Goal: Check status

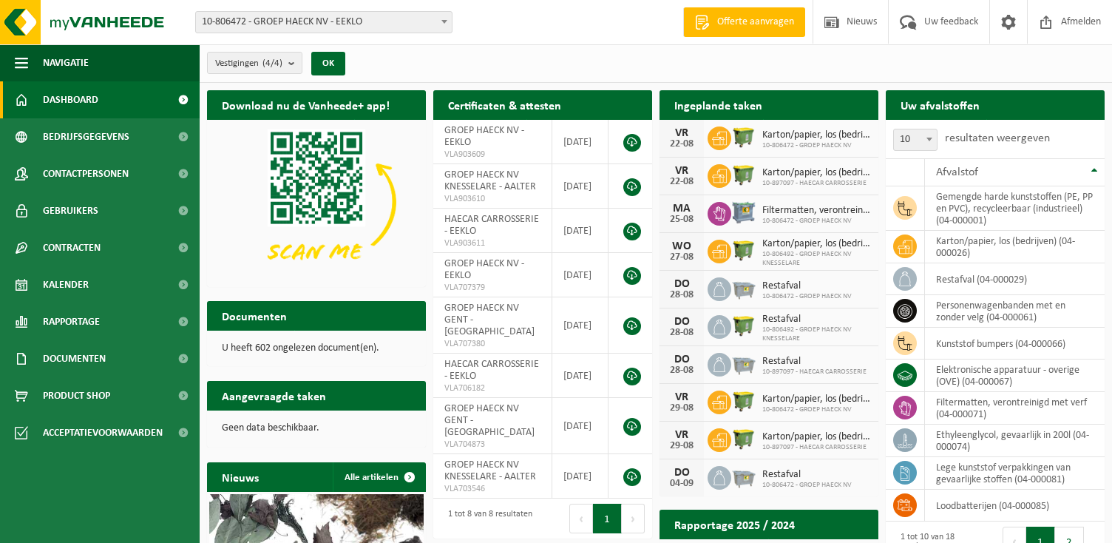
click at [528, 58] on div "Vestigingen (4/4) Alles selecteren Alles deselecteren Actieve selecteren GROEP …" at bounding box center [656, 63] width 912 height 38
click at [81, 92] on span "Dashboard" at bounding box center [70, 99] width 55 height 37
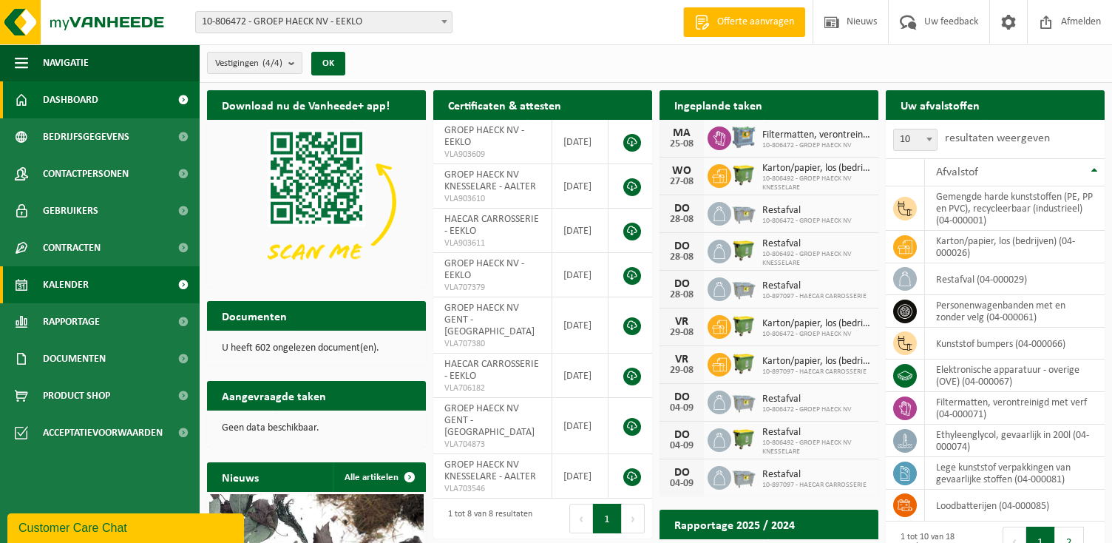
click at [61, 296] on span "Kalender" at bounding box center [66, 284] width 46 height 37
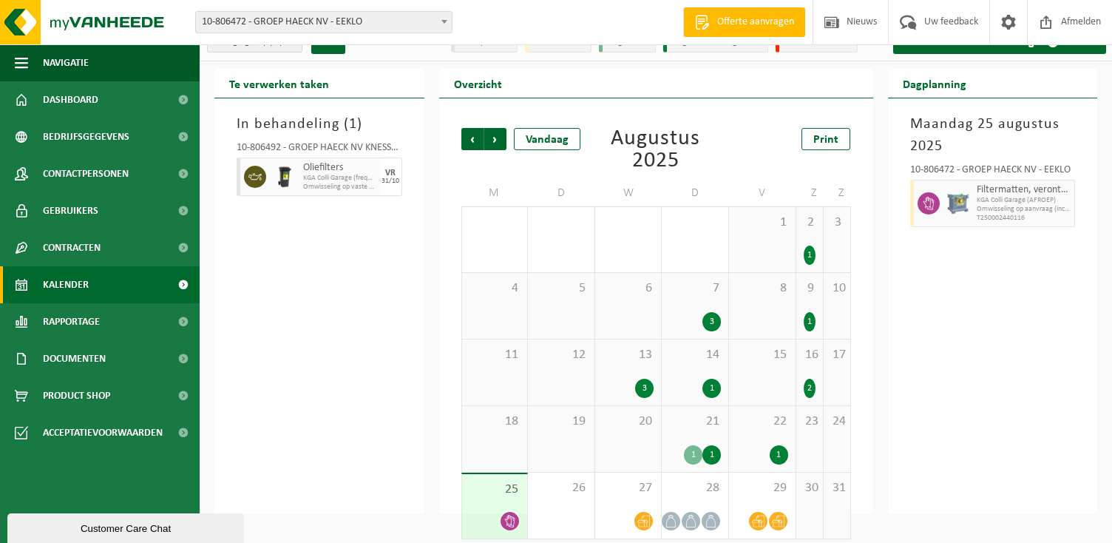
scroll to position [31, 0]
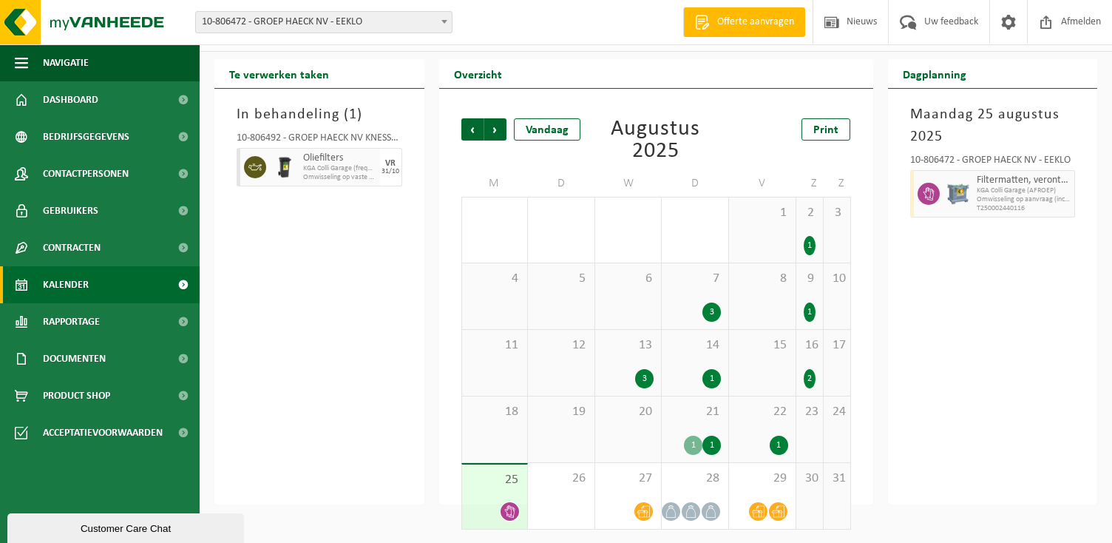
click at [488, 496] on div "25" at bounding box center [495, 496] width 66 height 64
click at [566, 489] on div "26" at bounding box center [561, 496] width 67 height 66
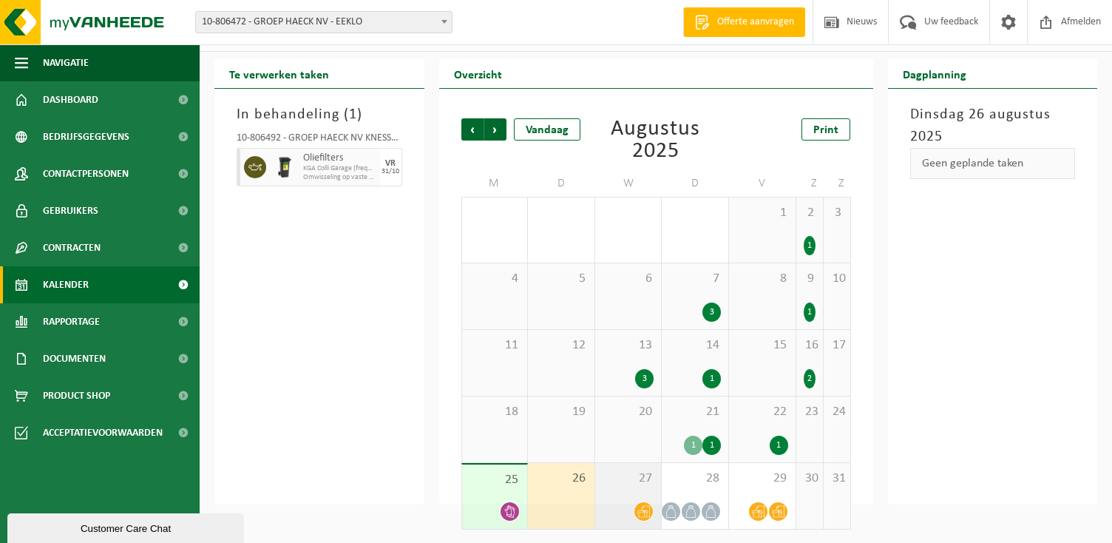
click at [638, 486] on div "27" at bounding box center [628, 496] width 67 height 66
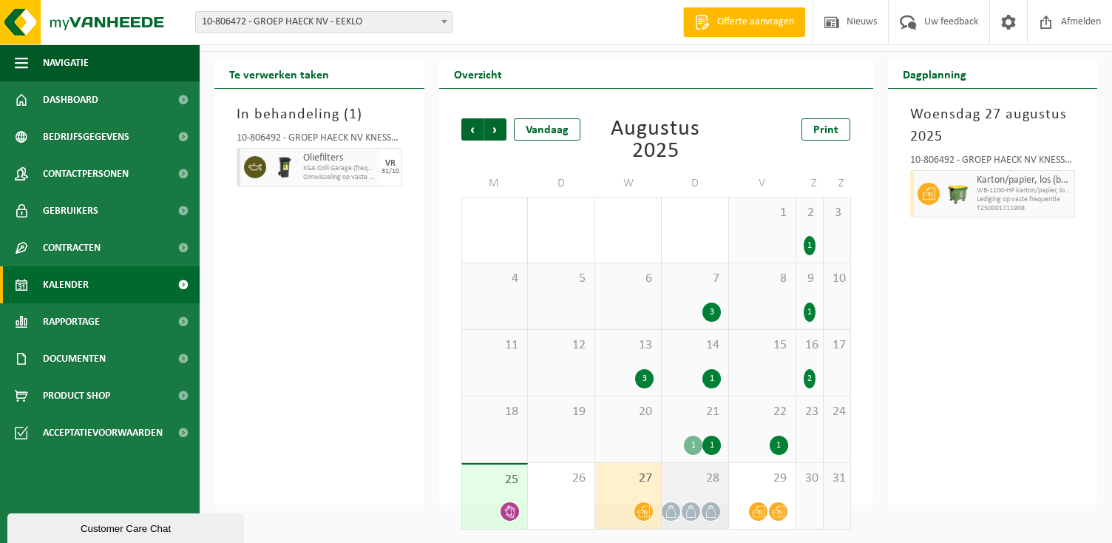
click at [686, 482] on span "28" at bounding box center [695, 478] width 52 height 16
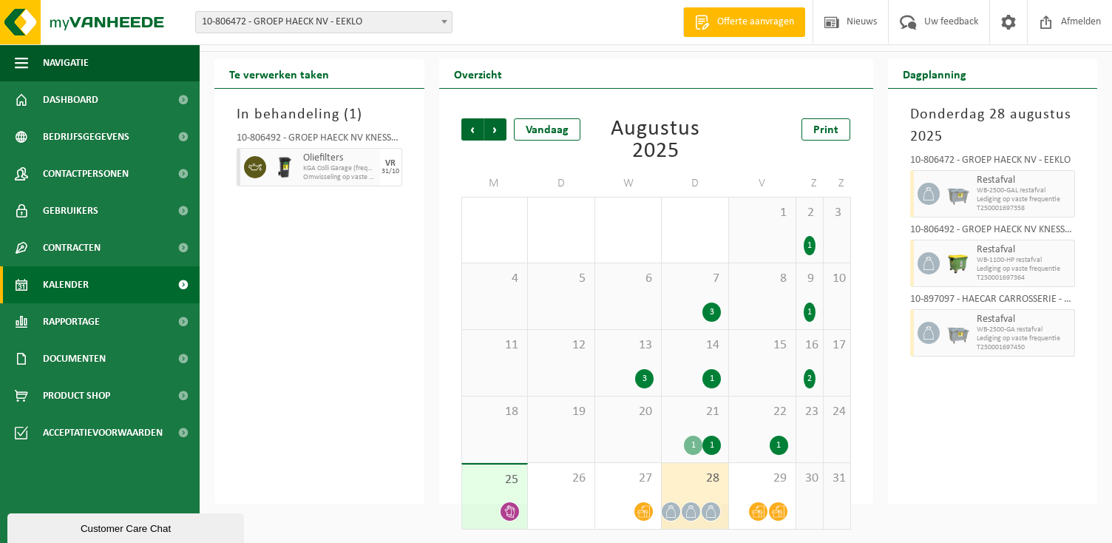
click at [726, 484] on div "28" at bounding box center [695, 496] width 67 height 66
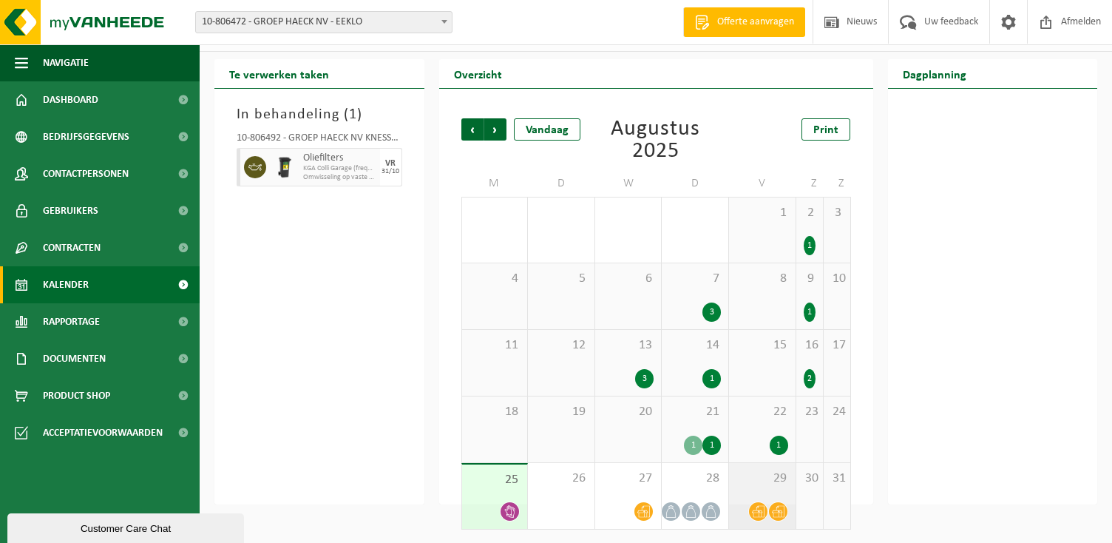
click at [754, 489] on div "29" at bounding box center [762, 496] width 67 height 66
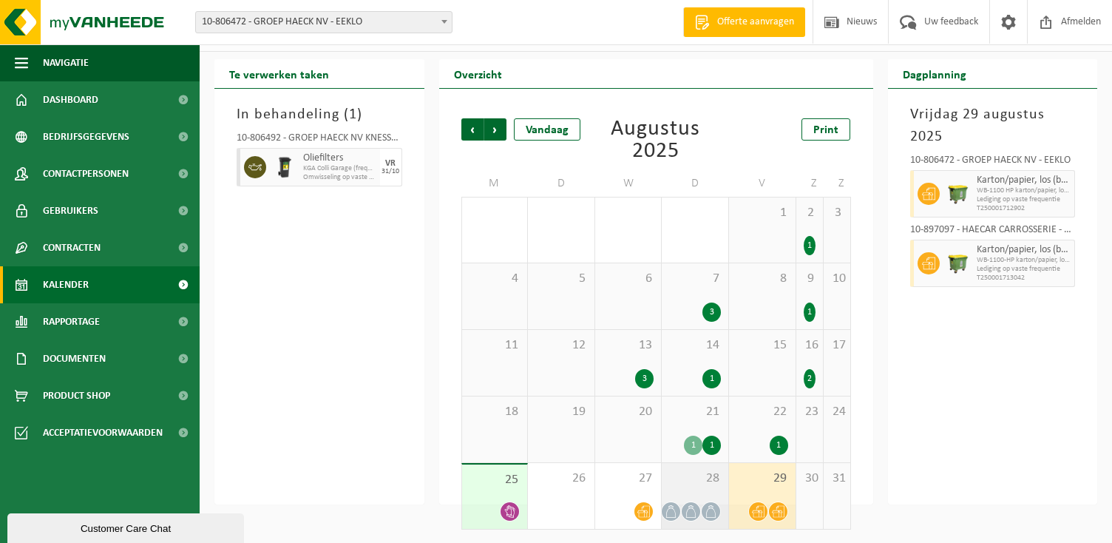
click at [707, 492] on div "28" at bounding box center [695, 496] width 67 height 66
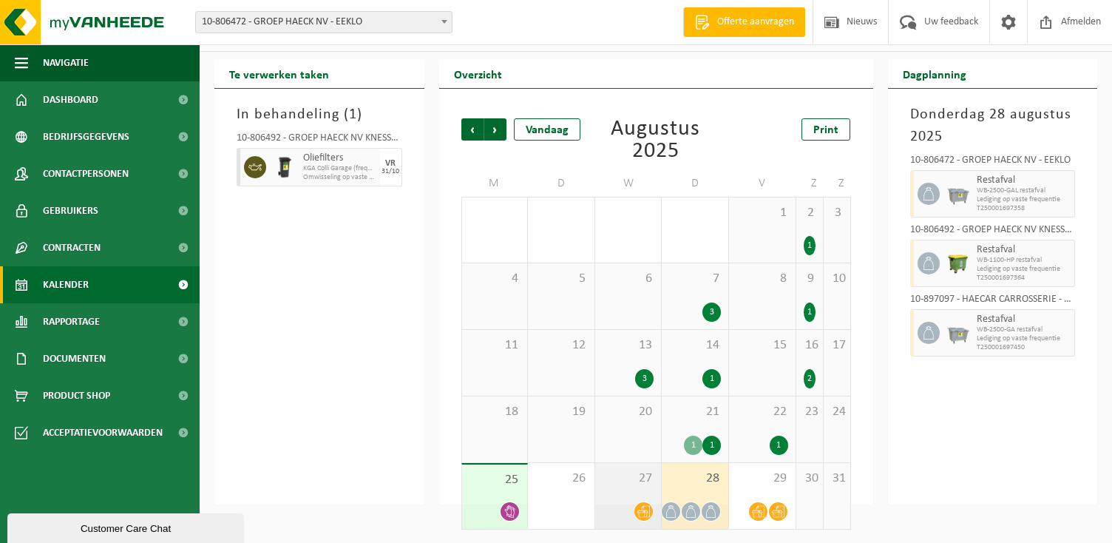
click at [627, 498] on div "27" at bounding box center [628, 496] width 67 height 66
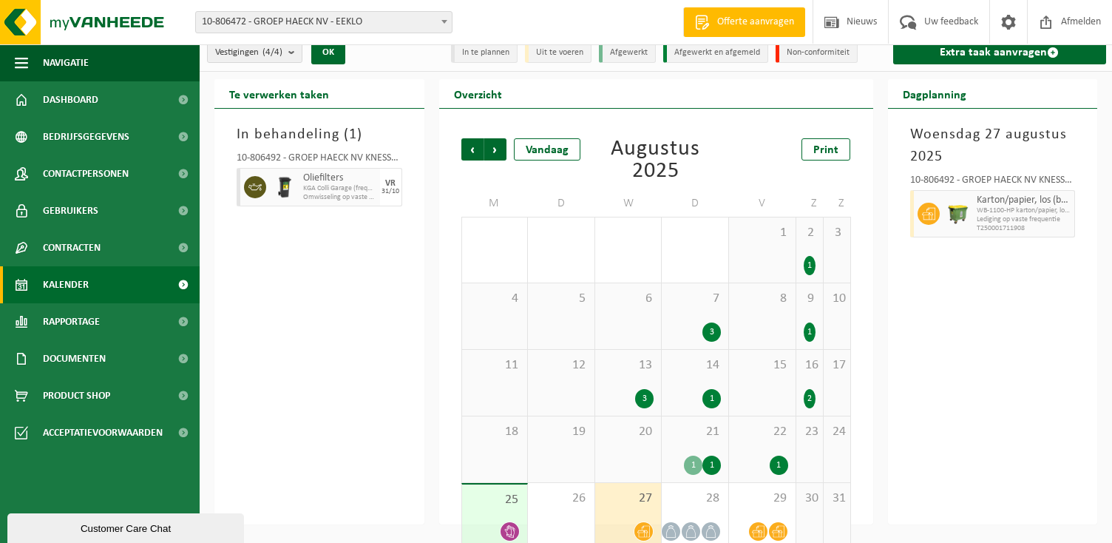
scroll to position [0, 0]
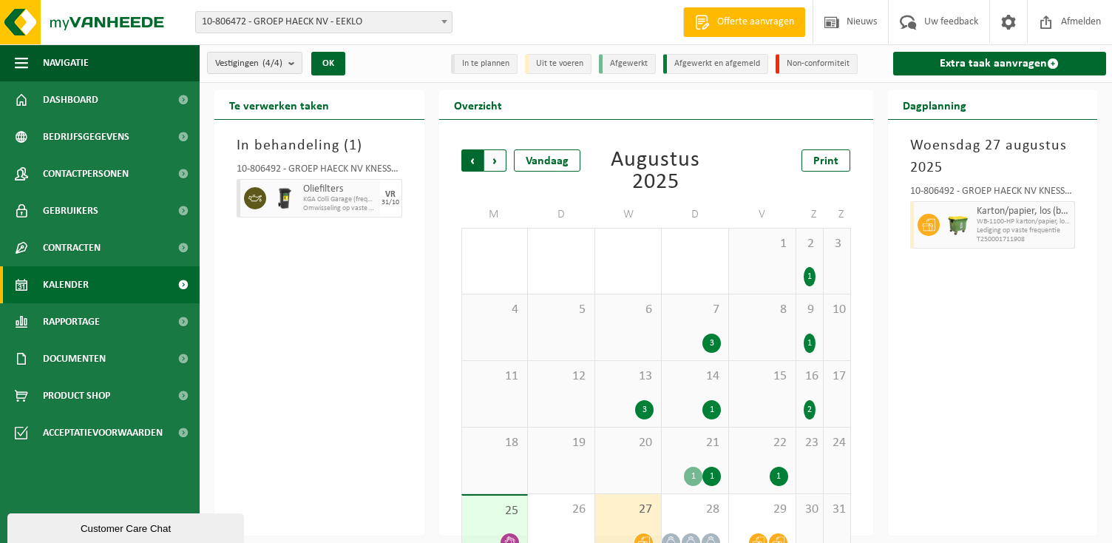
click at [498, 163] on span "Volgende" at bounding box center [495, 160] width 22 height 22
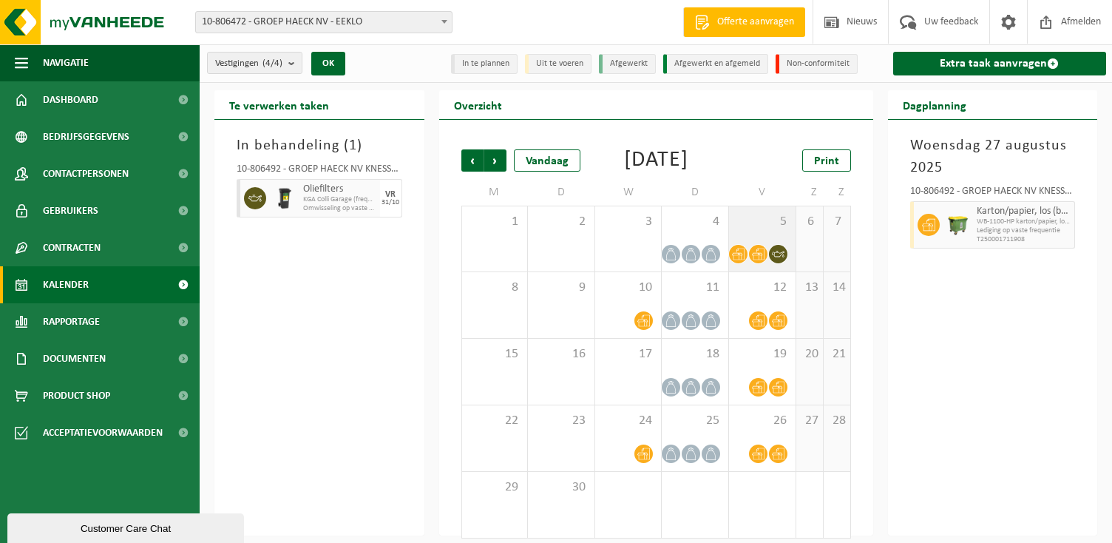
scroll to position [31, 0]
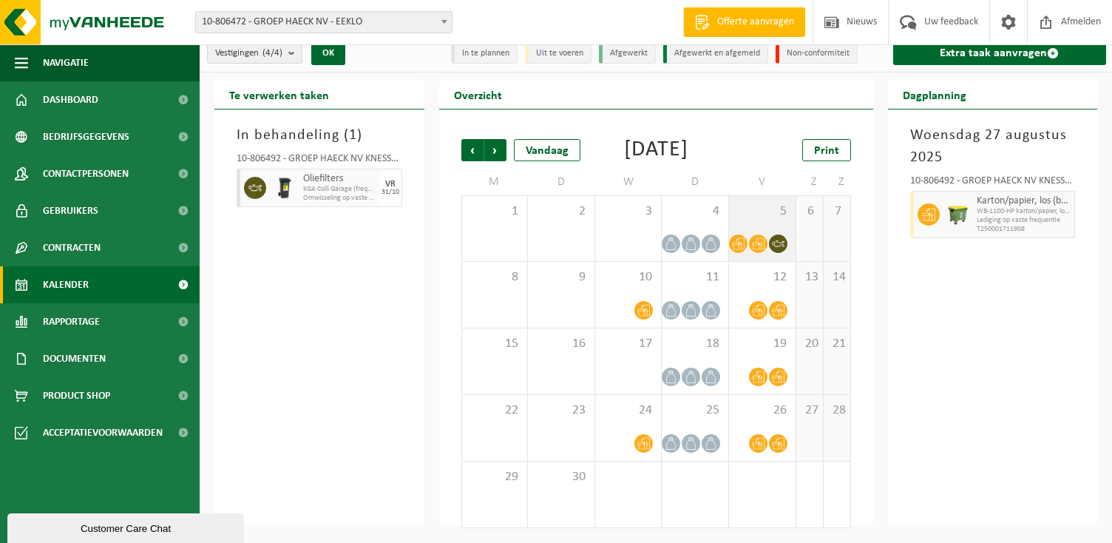
click at [761, 216] on span "5" at bounding box center [762, 211] width 52 height 16
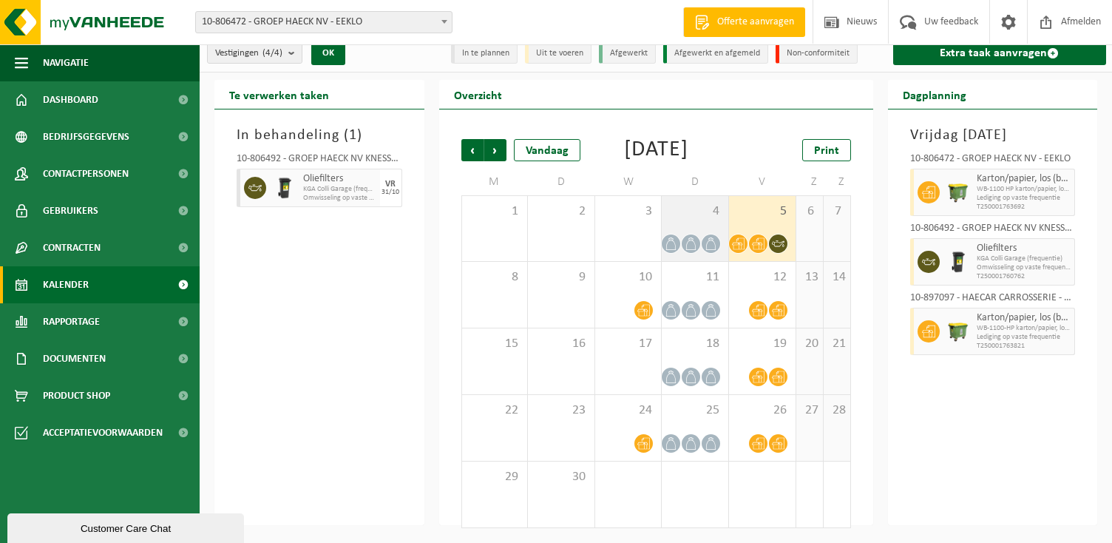
click at [719, 224] on div "4" at bounding box center [695, 228] width 67 height 65
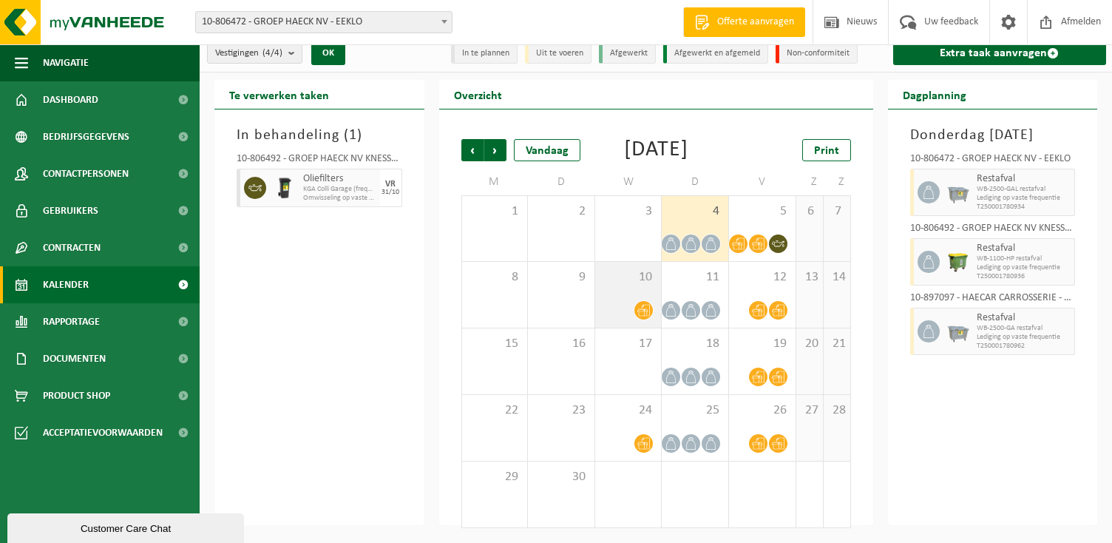
click at [658, 288] on div "10" at bounding box center [628, 295] width 67 height 66
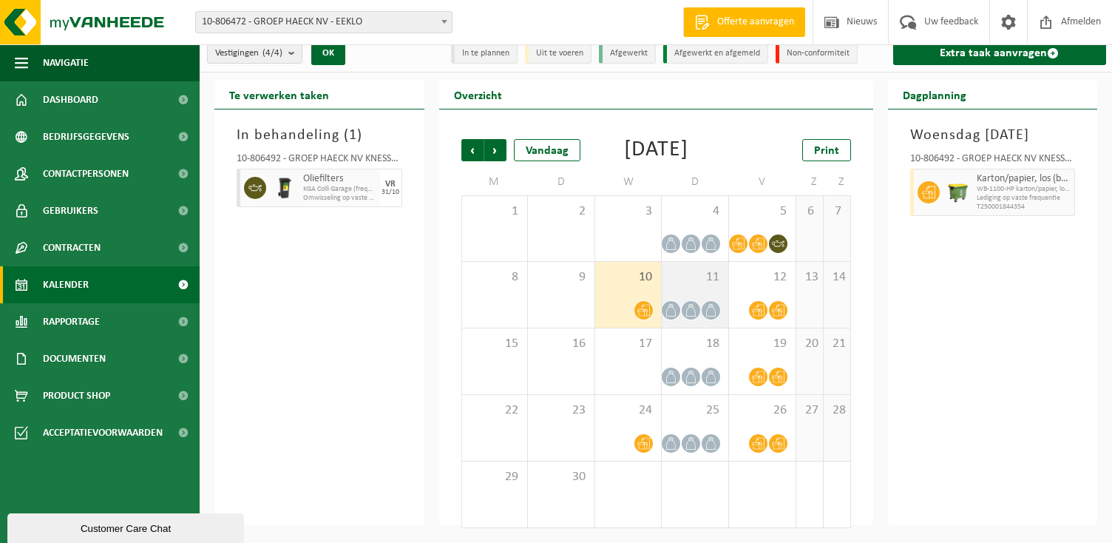
click at [680, 287] on div "11" at bounding box center [695, 295] width 67 height 66
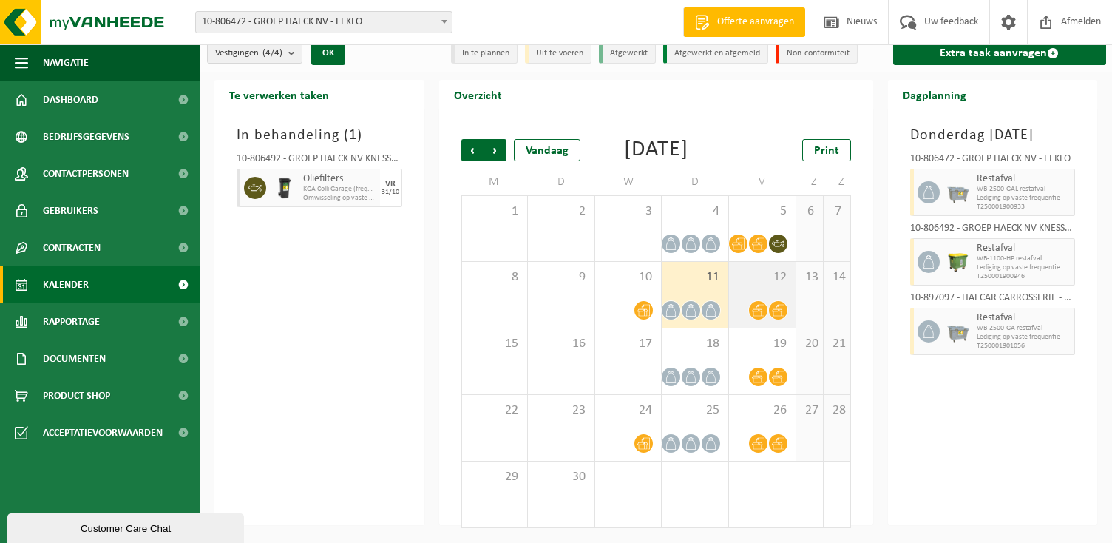
click at [744, 281] on span "12" at bounding box center [762, 277] width 52 height 16
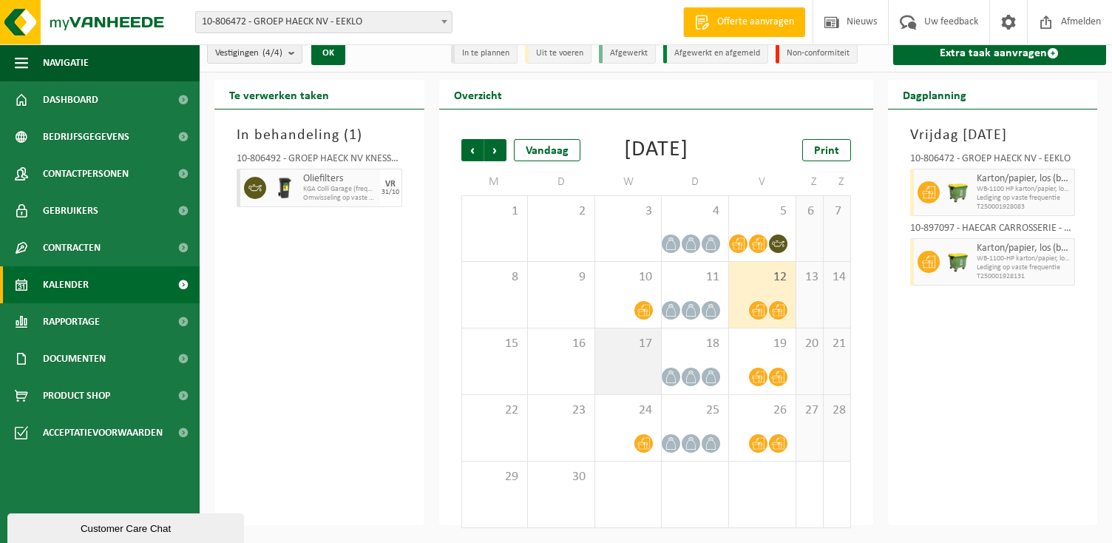
click at [614, 344] on span "17" at bounding box center [629, 344] width 52 height 16
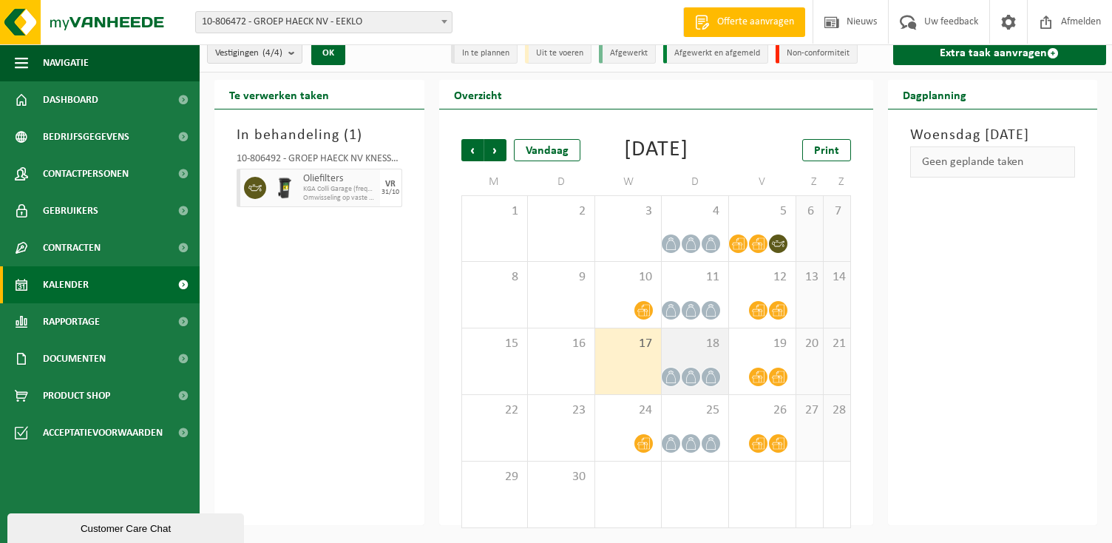
click at [709, 343] on span "18" at bounding box center [695, 344] width 52 height 16
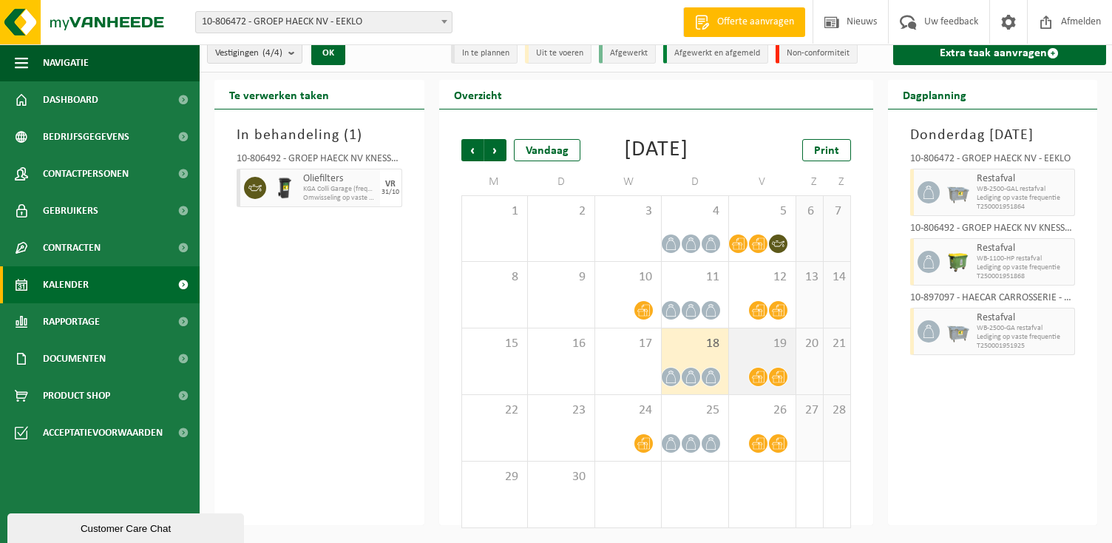
click at [790, 348] on div "19" at bounding box center [762, 361] width 67 height 66
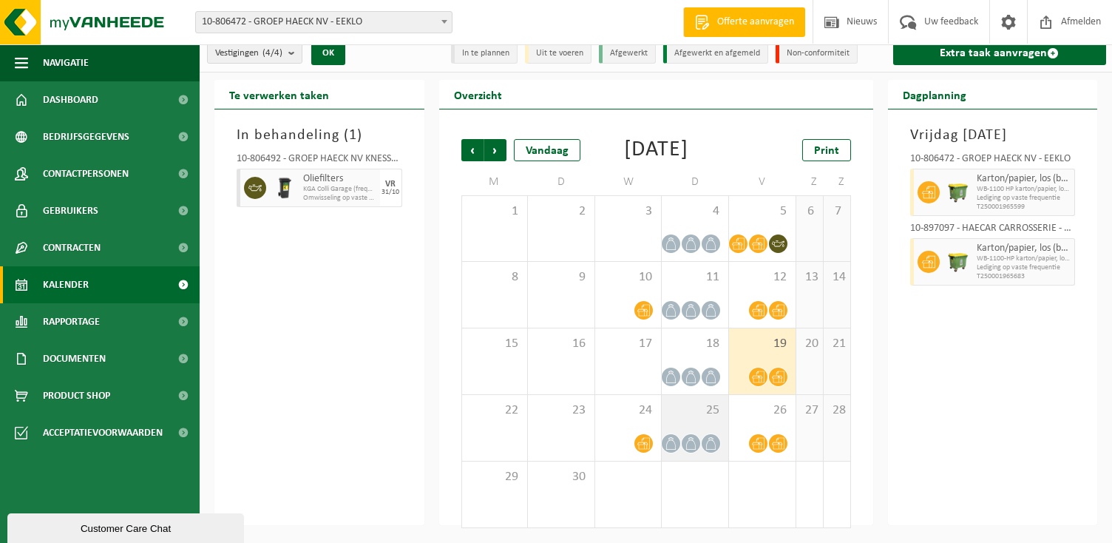
click at [673, 418] on span "25" at bounding box center [695, 410] width 52 height 16
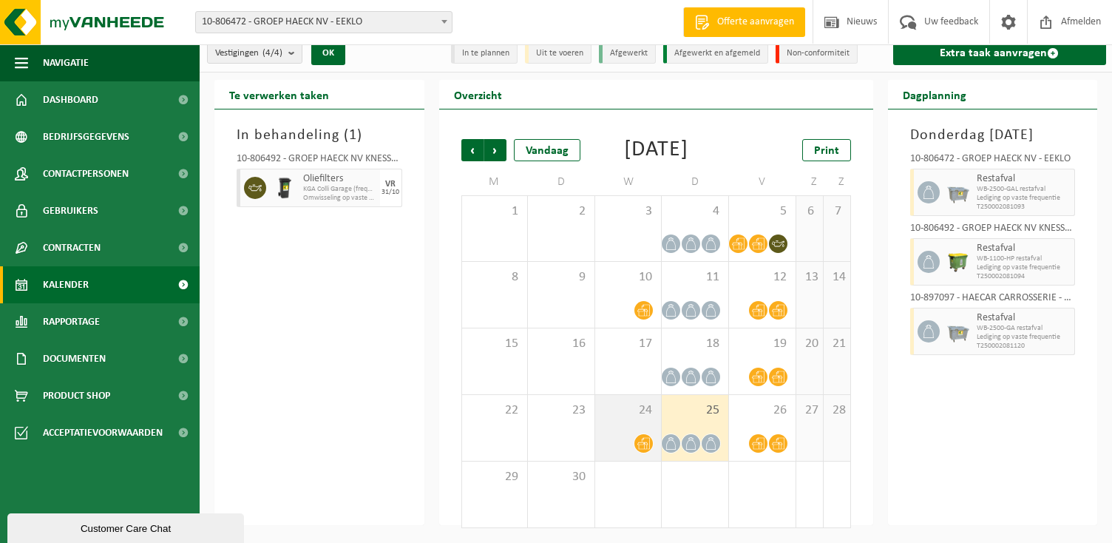
click at [628, 427] on div "24" at bounding box center [628, 428] width 67 height 66
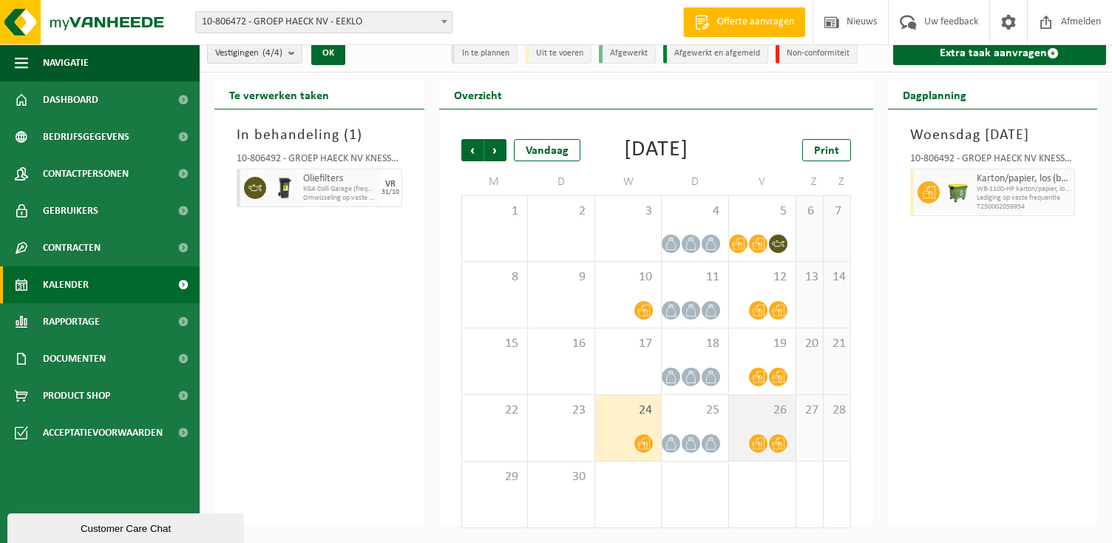
click at [760, 419] on div "26" at bounding box center [762, 428] width 67 height 66
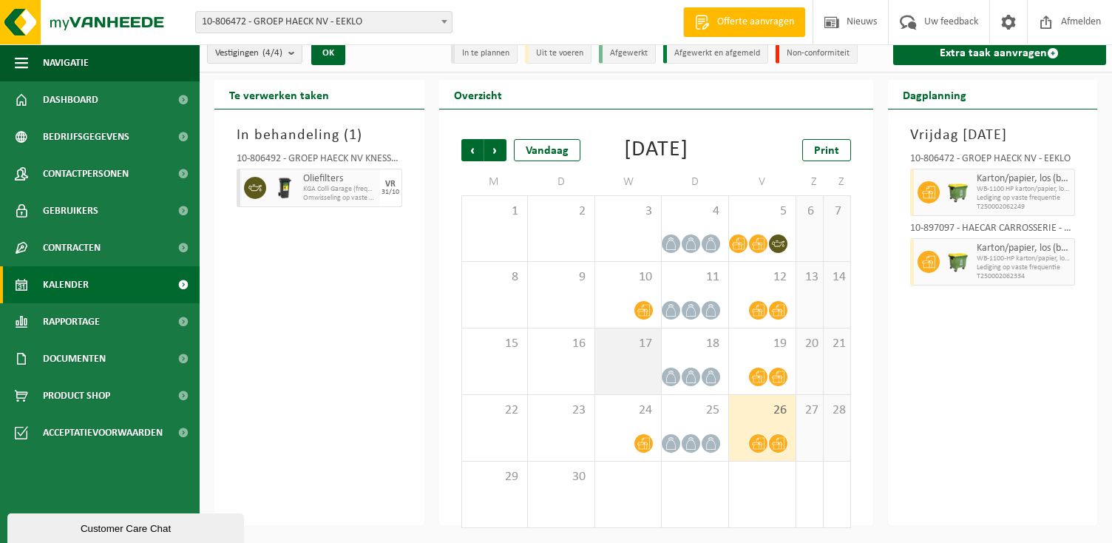
click at [654, 345] on span "17" at bounding box center [629, 344] width 52 height 16
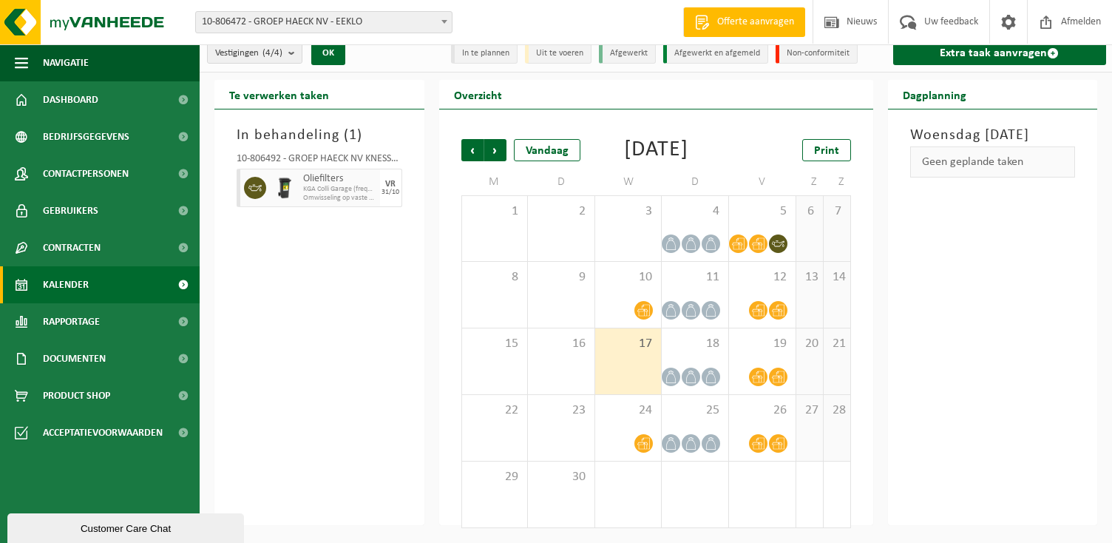
scroll to position [0, 0]
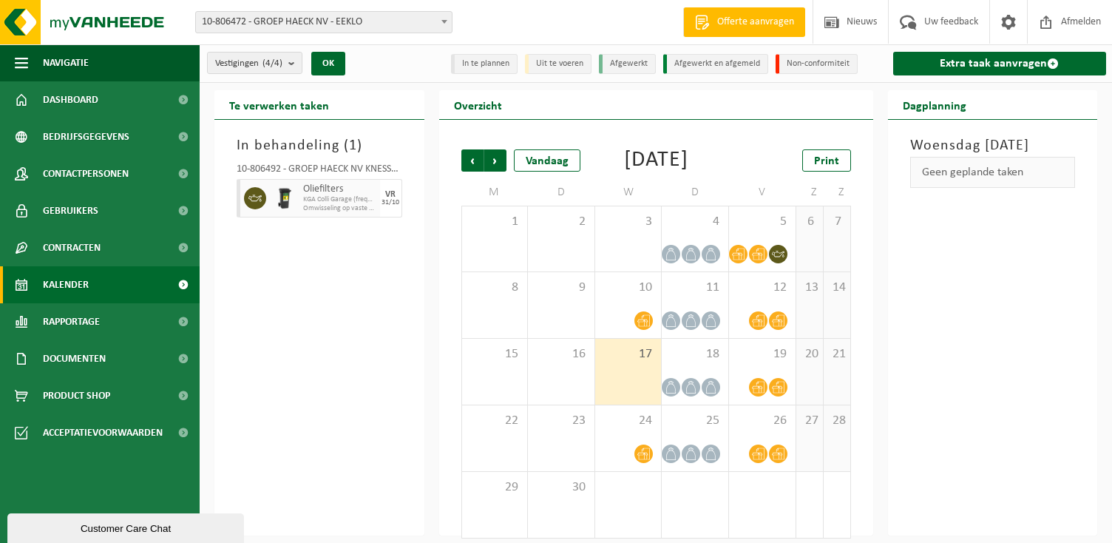
click at [412, 340] on div "In behandeling ( 1 ) 10-806492 - GROEP HAECK NV KNESSELARE - AALTER Oliefilters…" at bounding box center [319, 327] width 210 height 415
click at [405, 317] on div "In behandeling ( 1 ) 10-806492 - GROEP HAECK NV KNESSELARE - AALTER Oliefilters…" at bounding box center [319, 327] width 210 height 415
